Goal: Information Seeking & Learning: Compare options

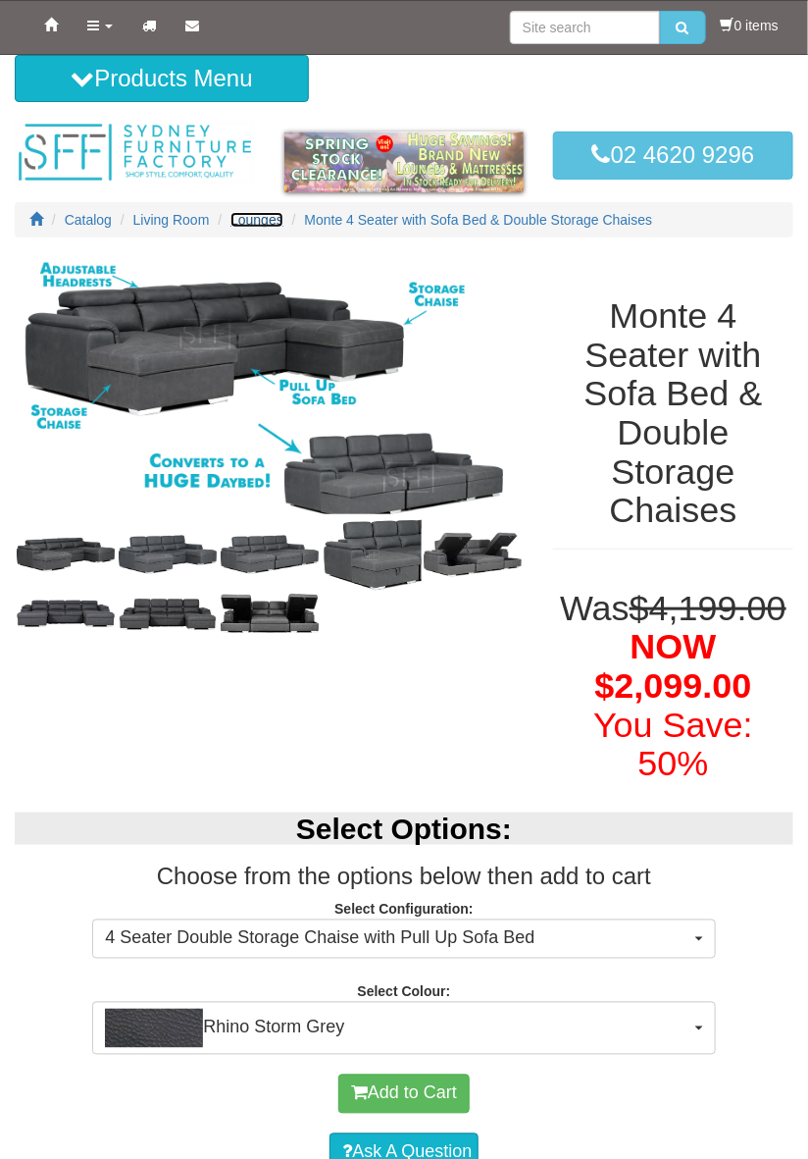
click at [254, 218] on span "Lounges" at bounding box center [257, 220] width 53 height 16
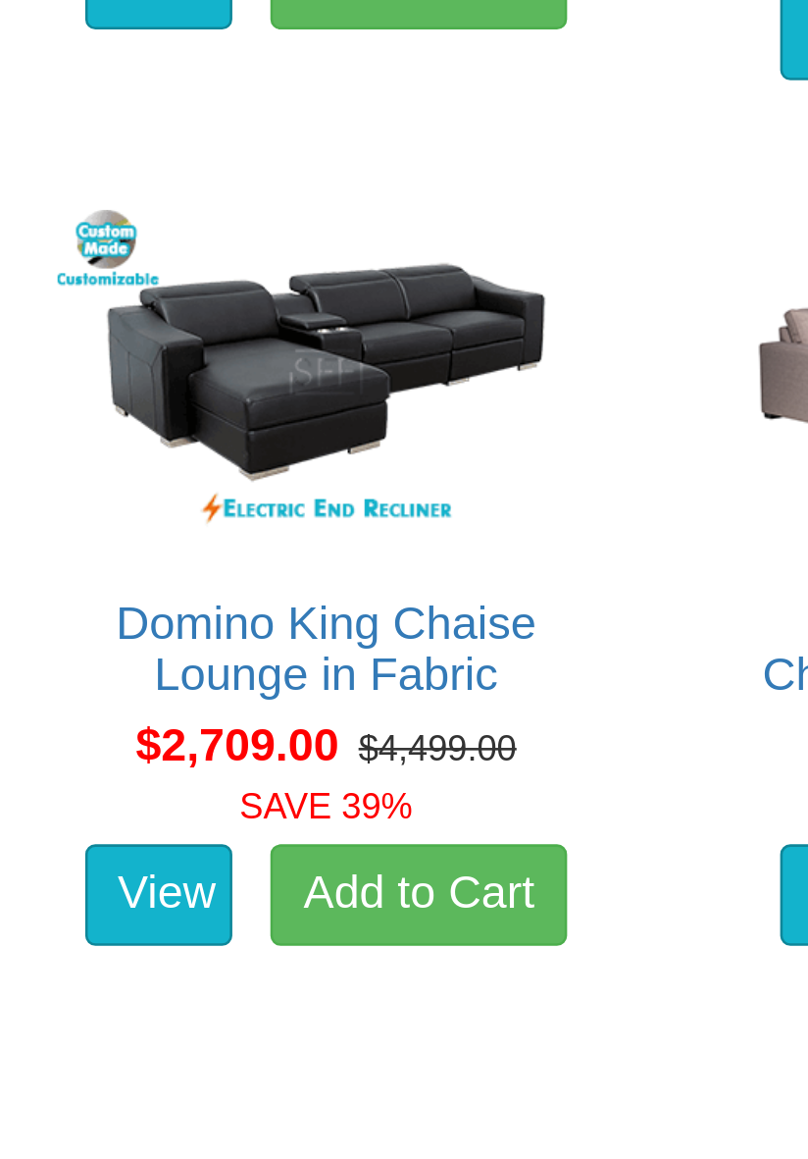
scroll to position [4436, 0]
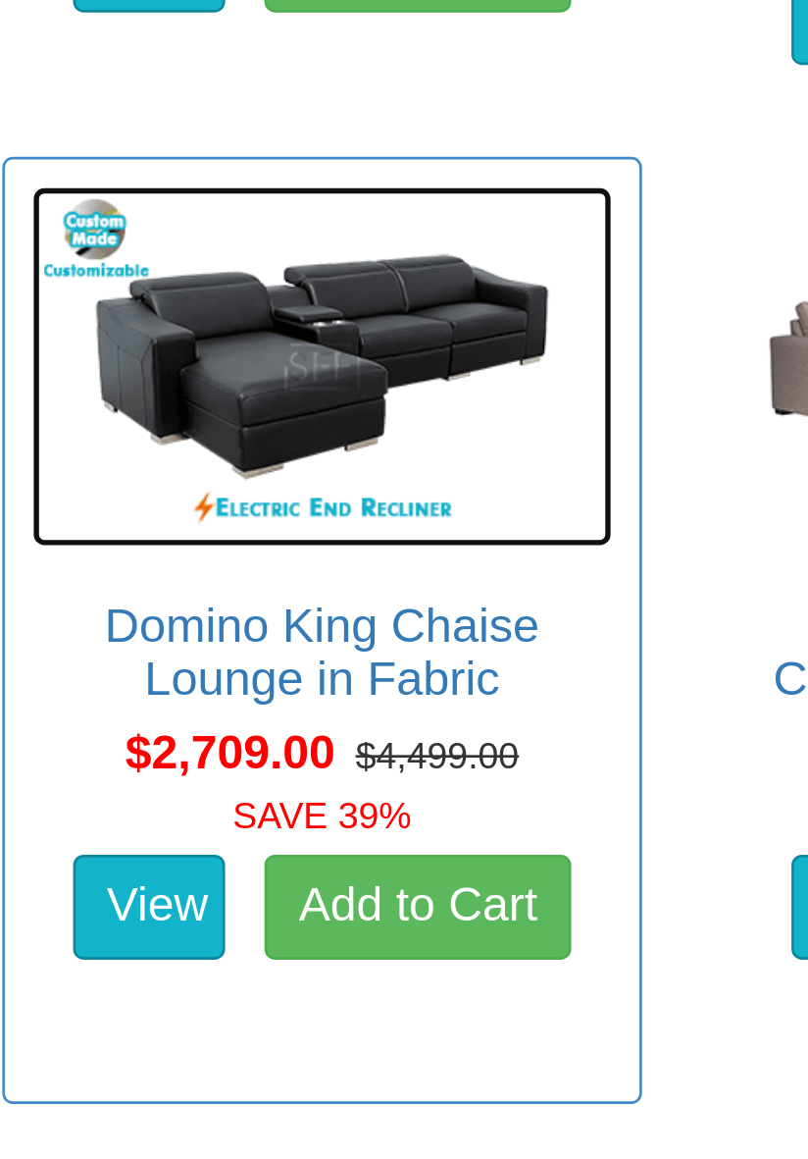
click at [431, 412] on img at bounding box center [404, 409] width 219 height 135
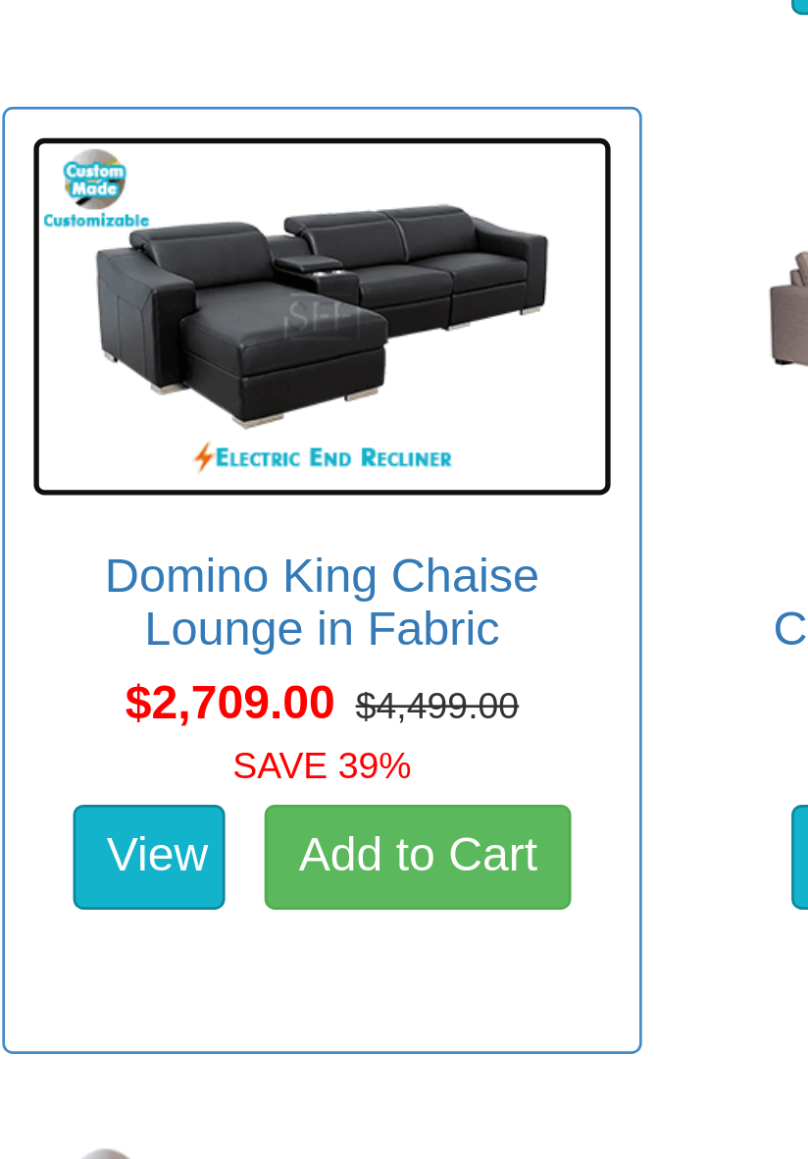
click at [433, 418] on img at bounding box center [404, 409] width 219 height 135
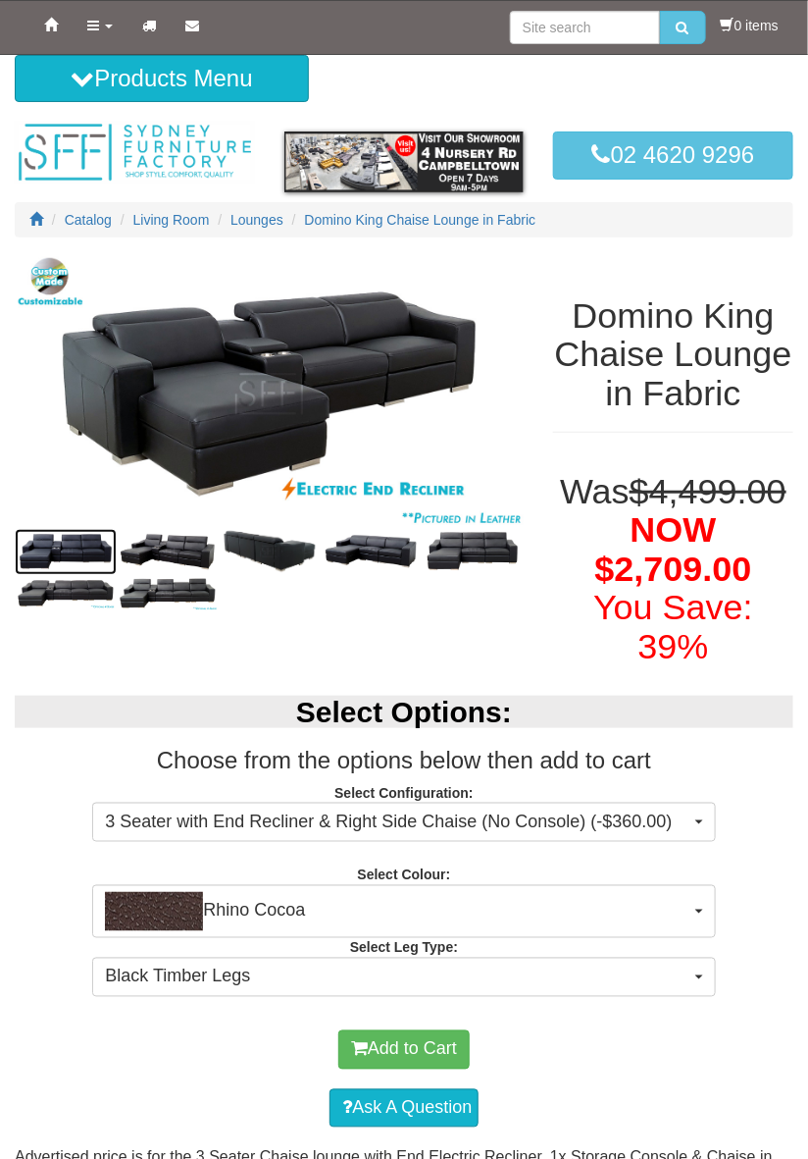
click at [57, 534] on img at bounding box center [66, 552] width 102 height 46
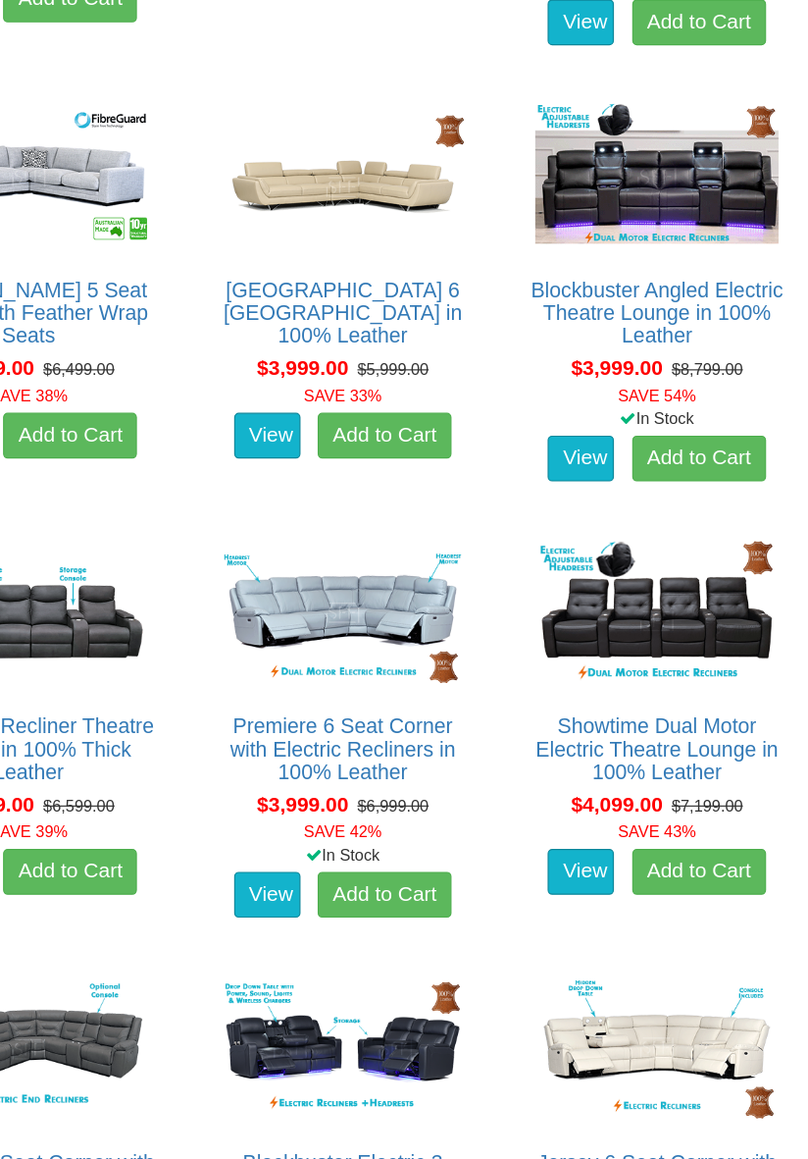
scroll to position [10593, 0]
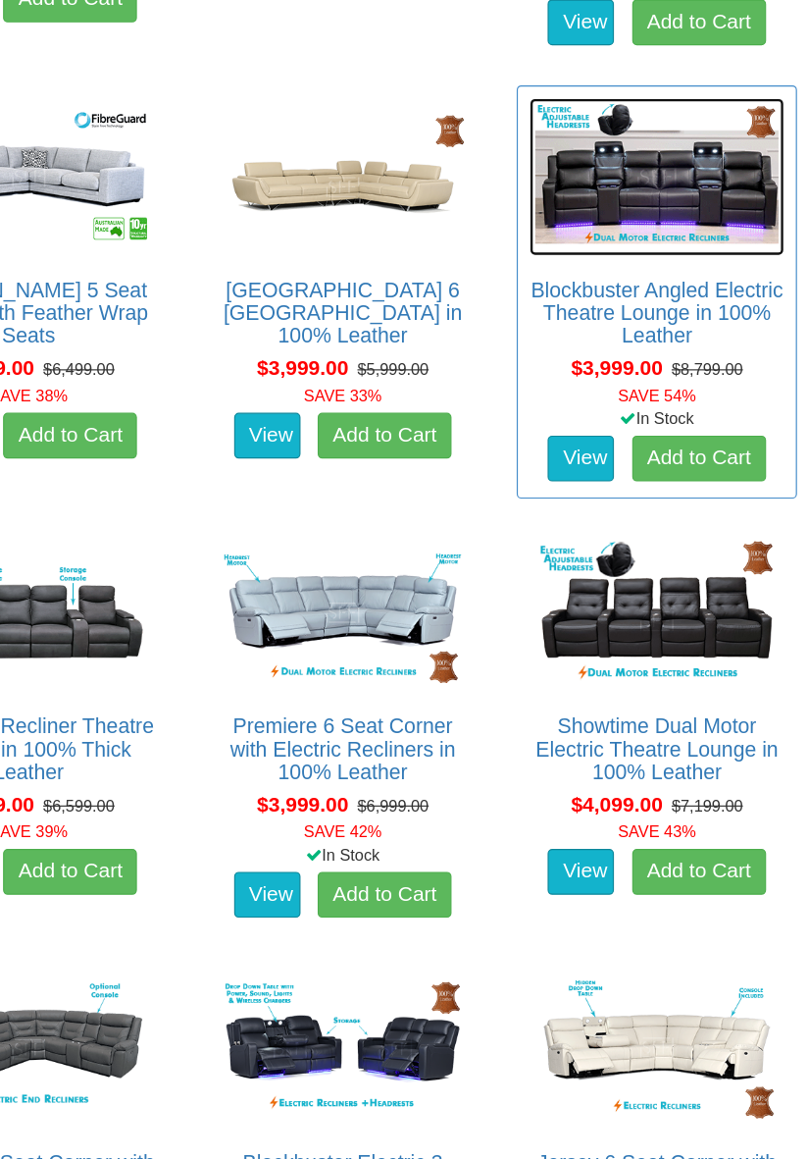
click at [704, 256] on img at bounding box center [673, 234] width 219 height 135
click at [707, 259] on img at bounding box center [673, 234] width 219 height 135
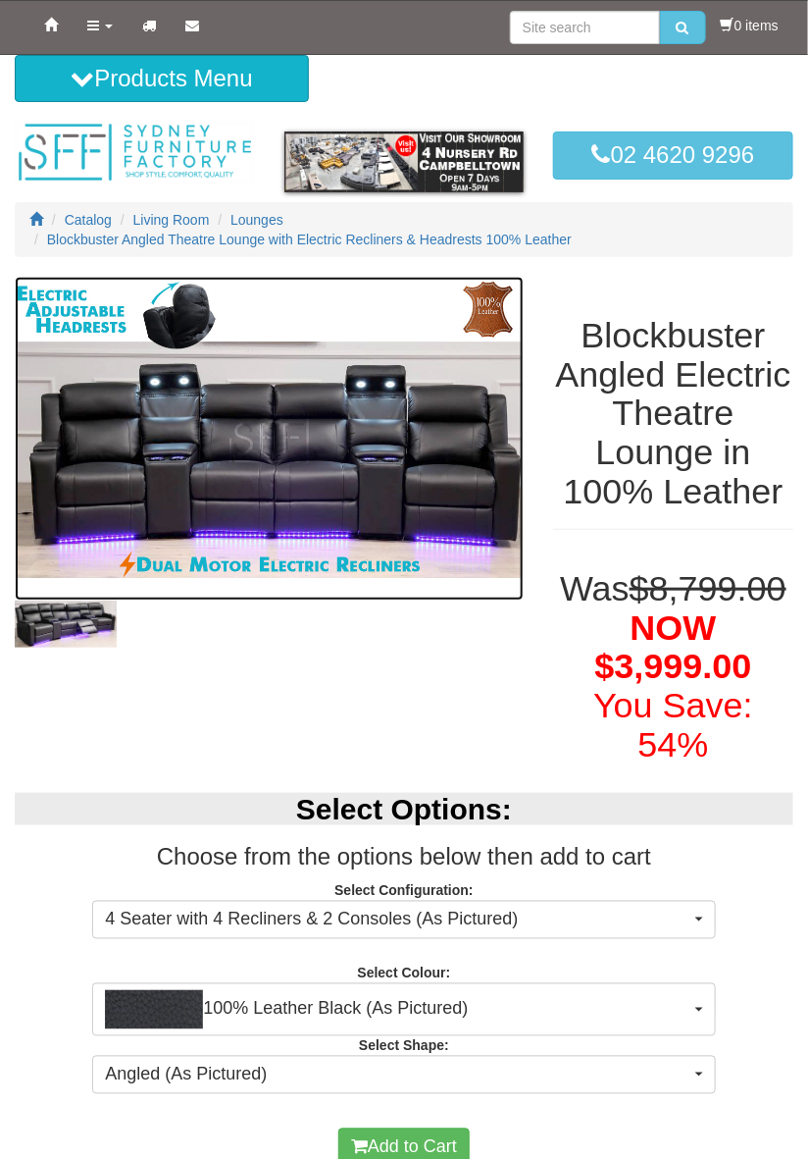
click at [117, 453] on img at bounding box center [269, 439] width 509 height 324
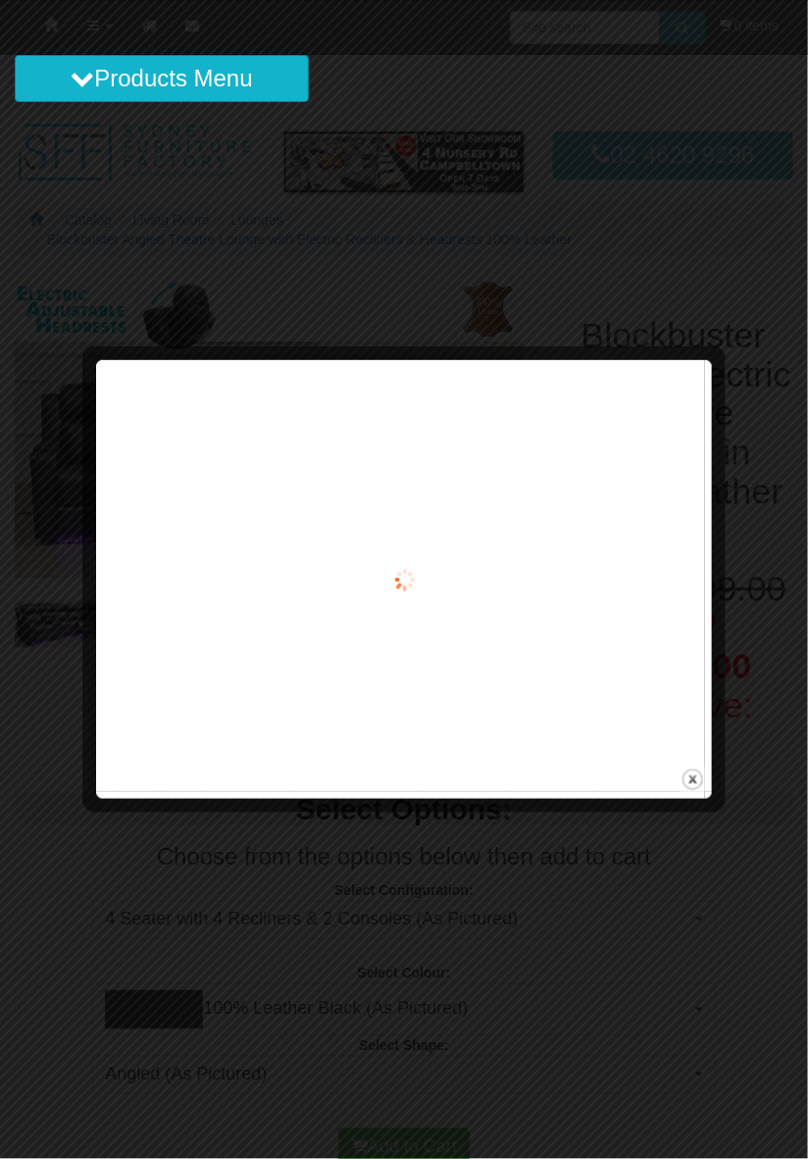
click at [119, 450] on div at bounding box center [404, 579] width 602 height 425
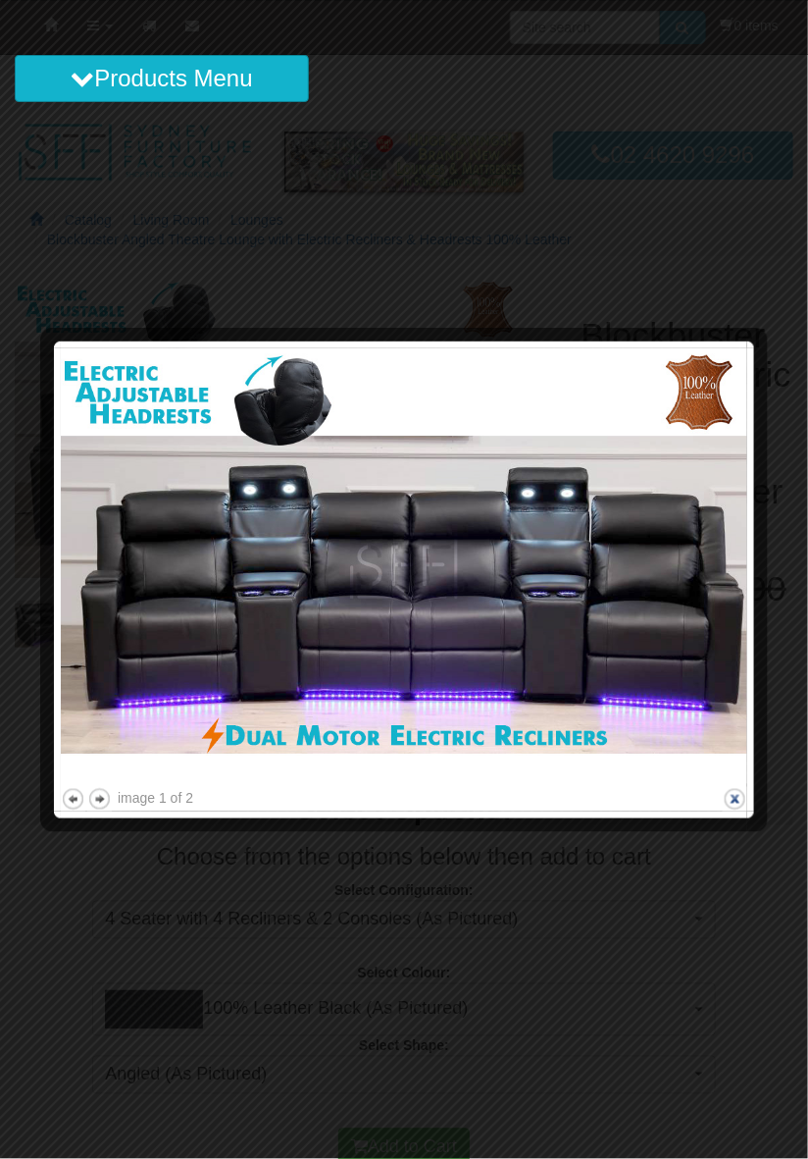
click at [738, 797] on button "close" at bounding box center [735, 799] width 25 height 25
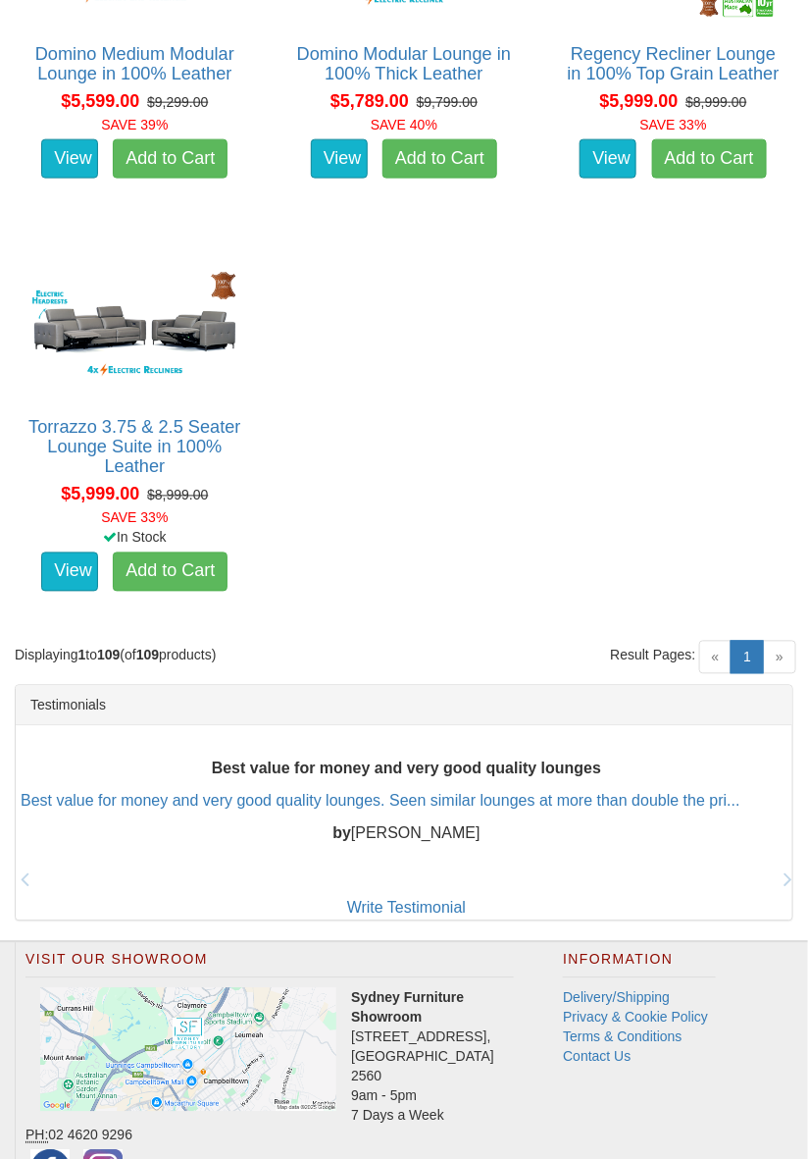
scroll to position [14305, 0]
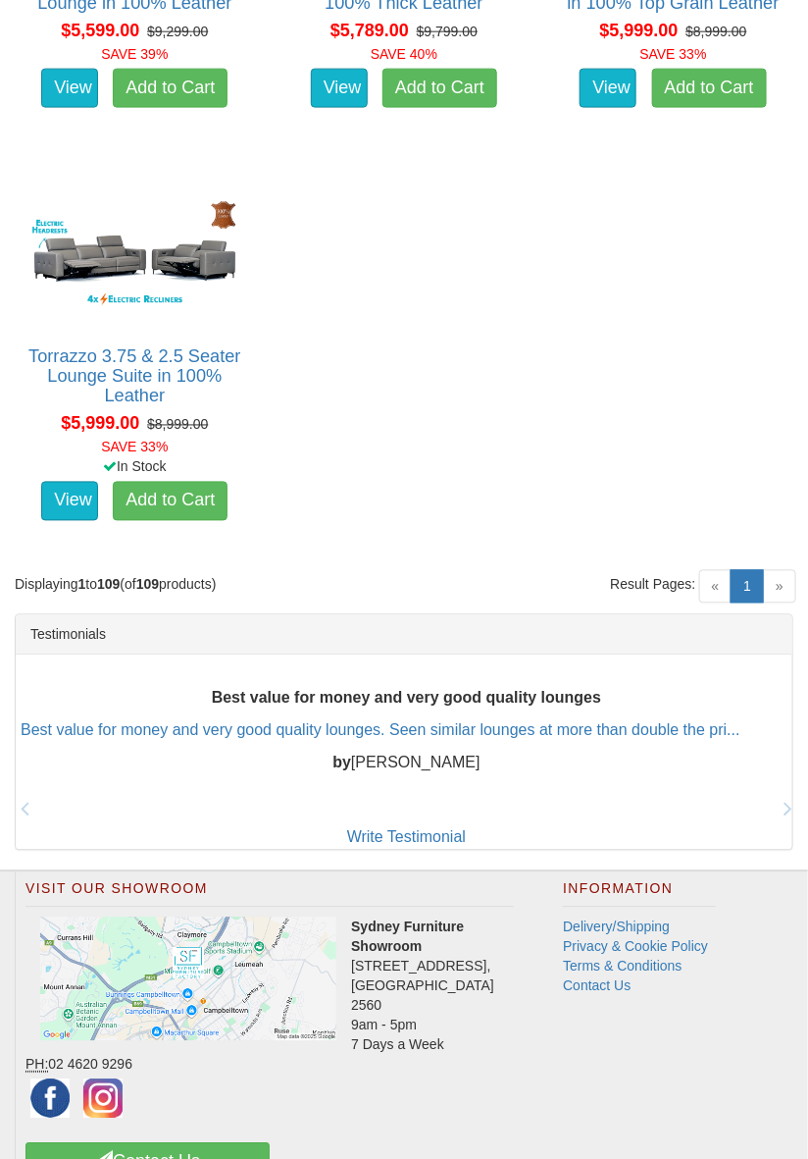
click at [782, 589] on span "»" at bounding box center [779, 586] width 33 height 33
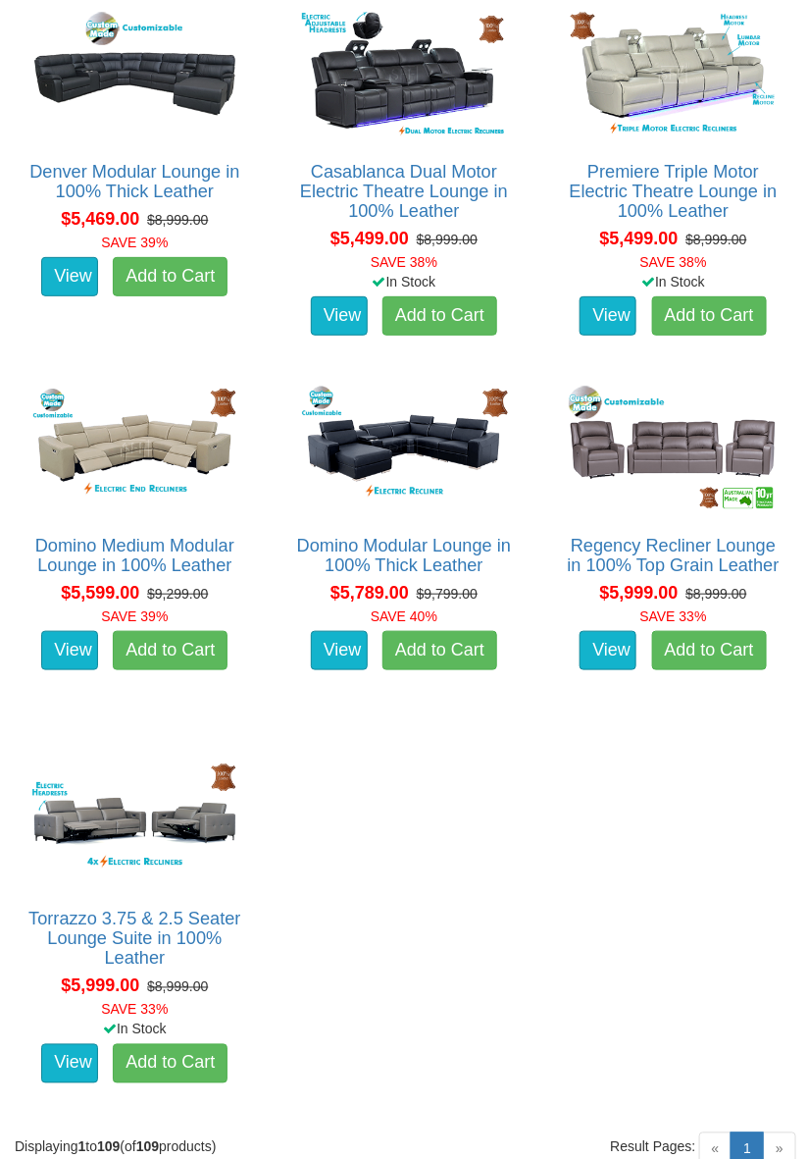
scroll to position [13742, 0]
